Goal: Use online tool/utility: Utilize a website feature to perform a specific function

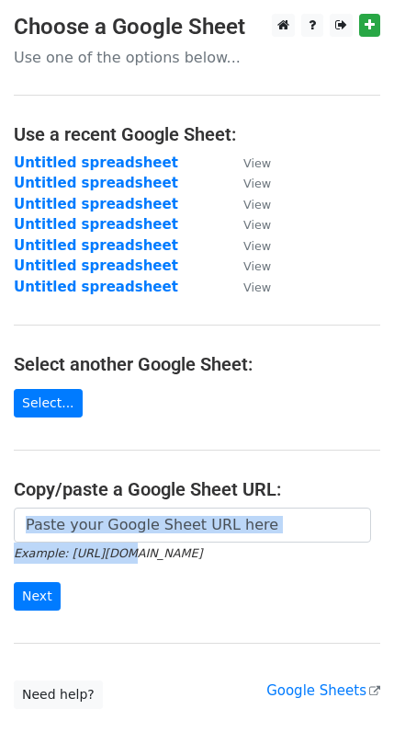
drag, startPoint x: 97, startPoint y: 524, endPoint x: 78, endPoint y: 509, distance: 24.3
click at [78, 509] on form "Example: [URL][DOMAIN_NAME] Next" at bounding box center [197, 558] width 367 height 103
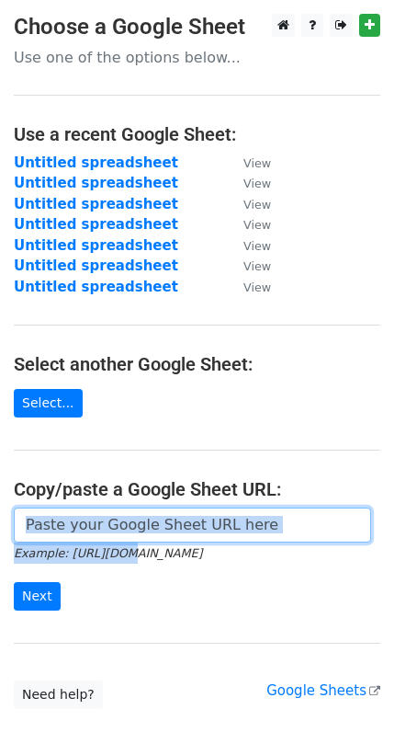
click at [78, 509] on input "url" at bounding box center [193, 524] width 358 height 35
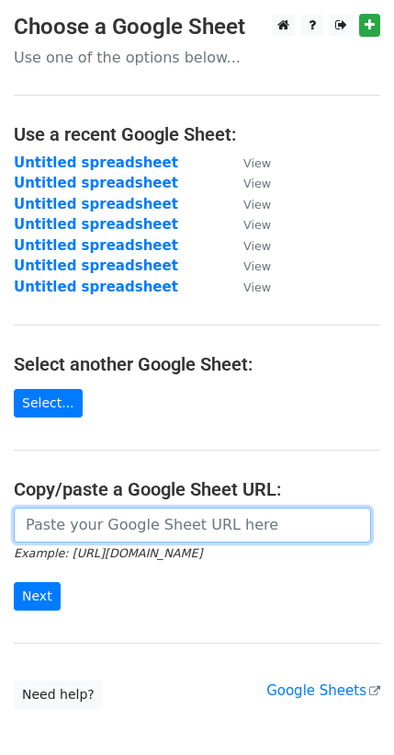
paste input "[URL][DOMAIN_NAME]"
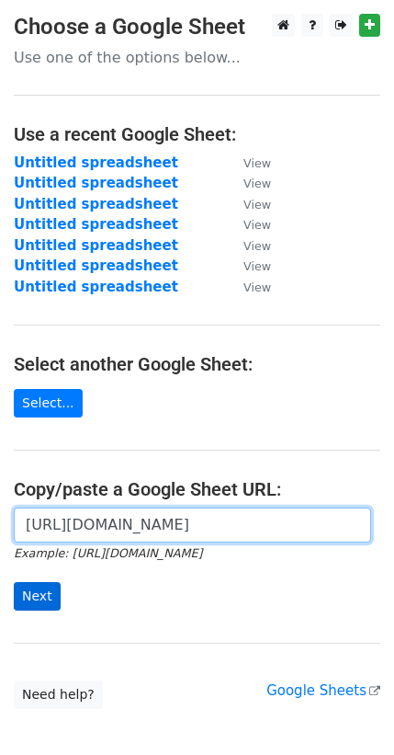
type input "[URL][DOMAIN_NAME]"
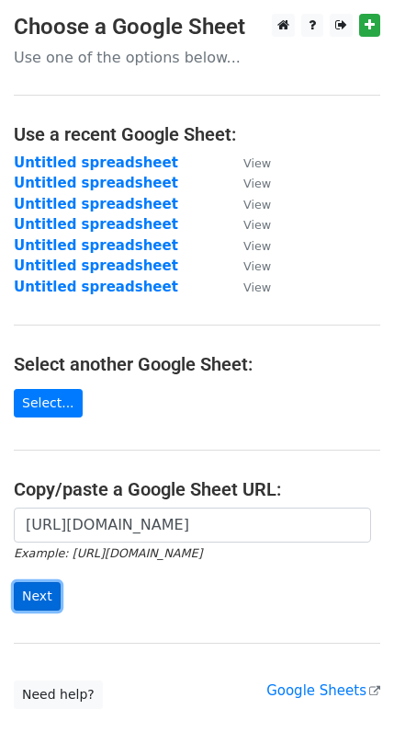
scroll to position [0, 0]
click at [44, 582] on input "Next" at bounding box center [37, 596] width 47 height 28
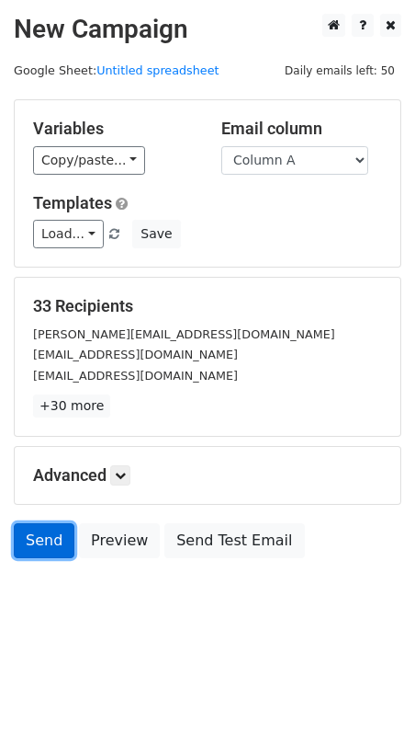
click at [31, 523] on link "Send" at bounding box center [44, 540] width 61 height 35
